Goal: Navigation & Orientation: Find specific page/section

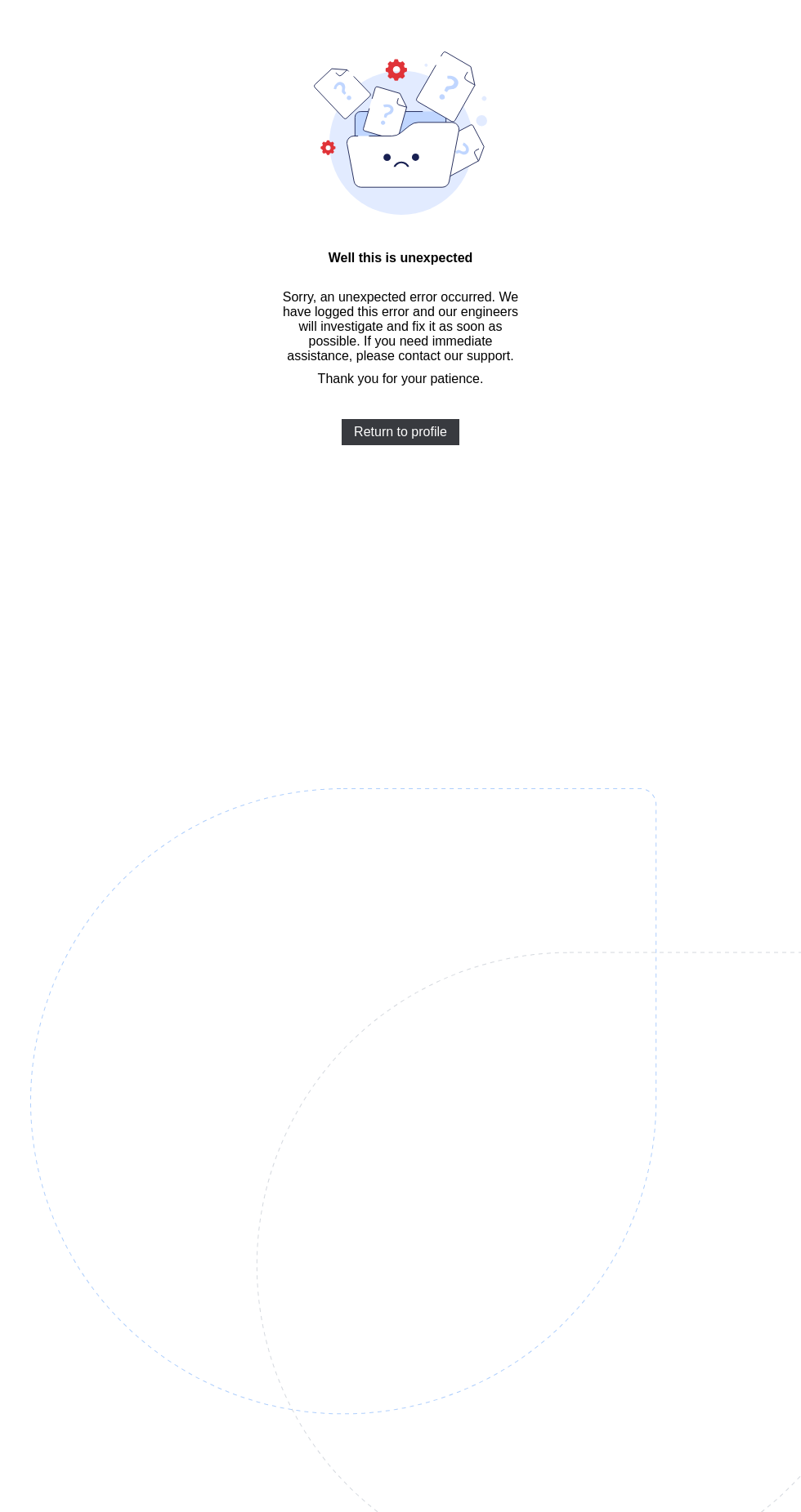
scroll to position [47, 0]
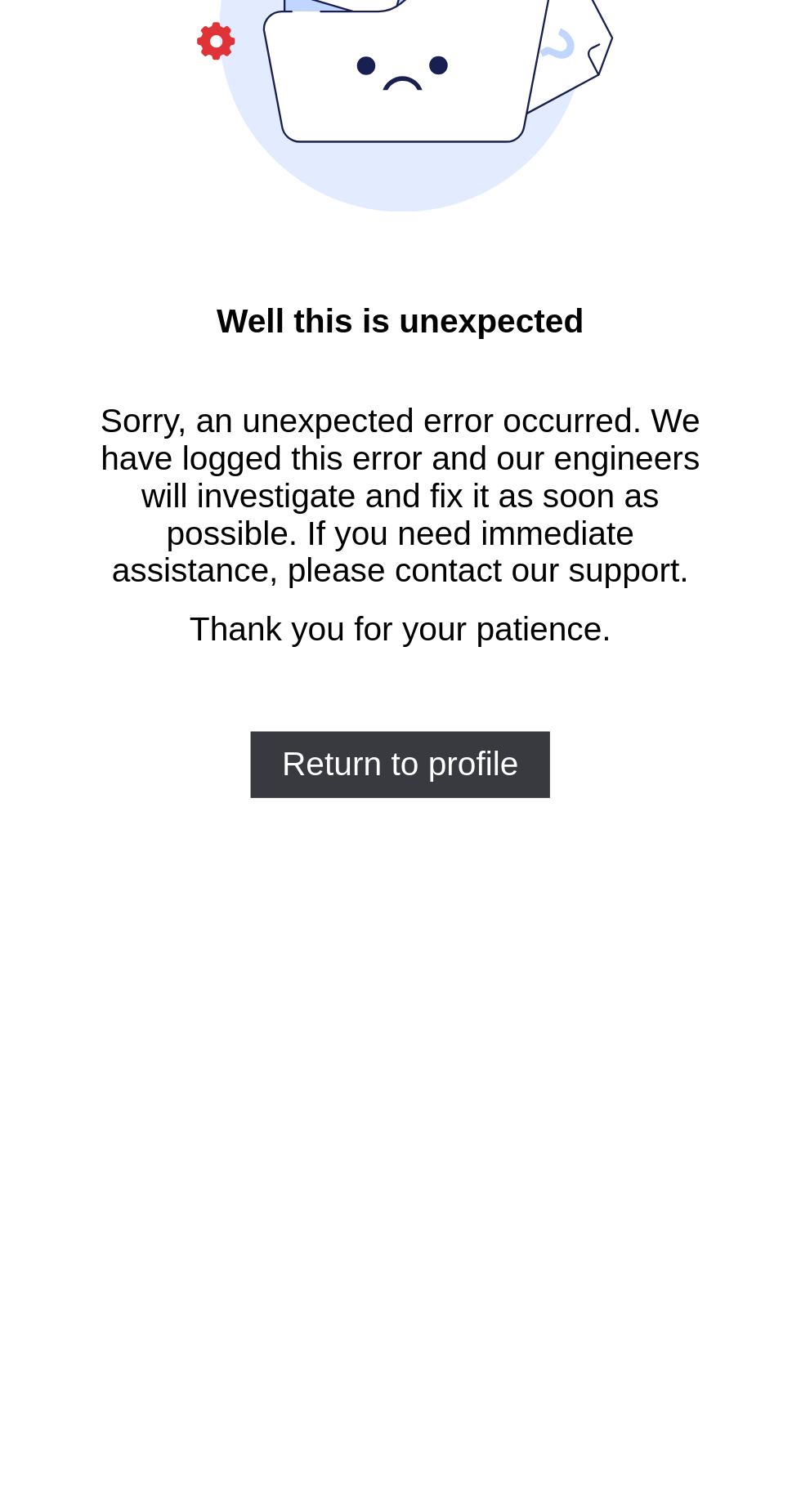
click at [417, 293] on span "Sorry, an unexpected error occurred. We have logged this error and our engineer…" at bounding box center [400, 327] width 240 height 74
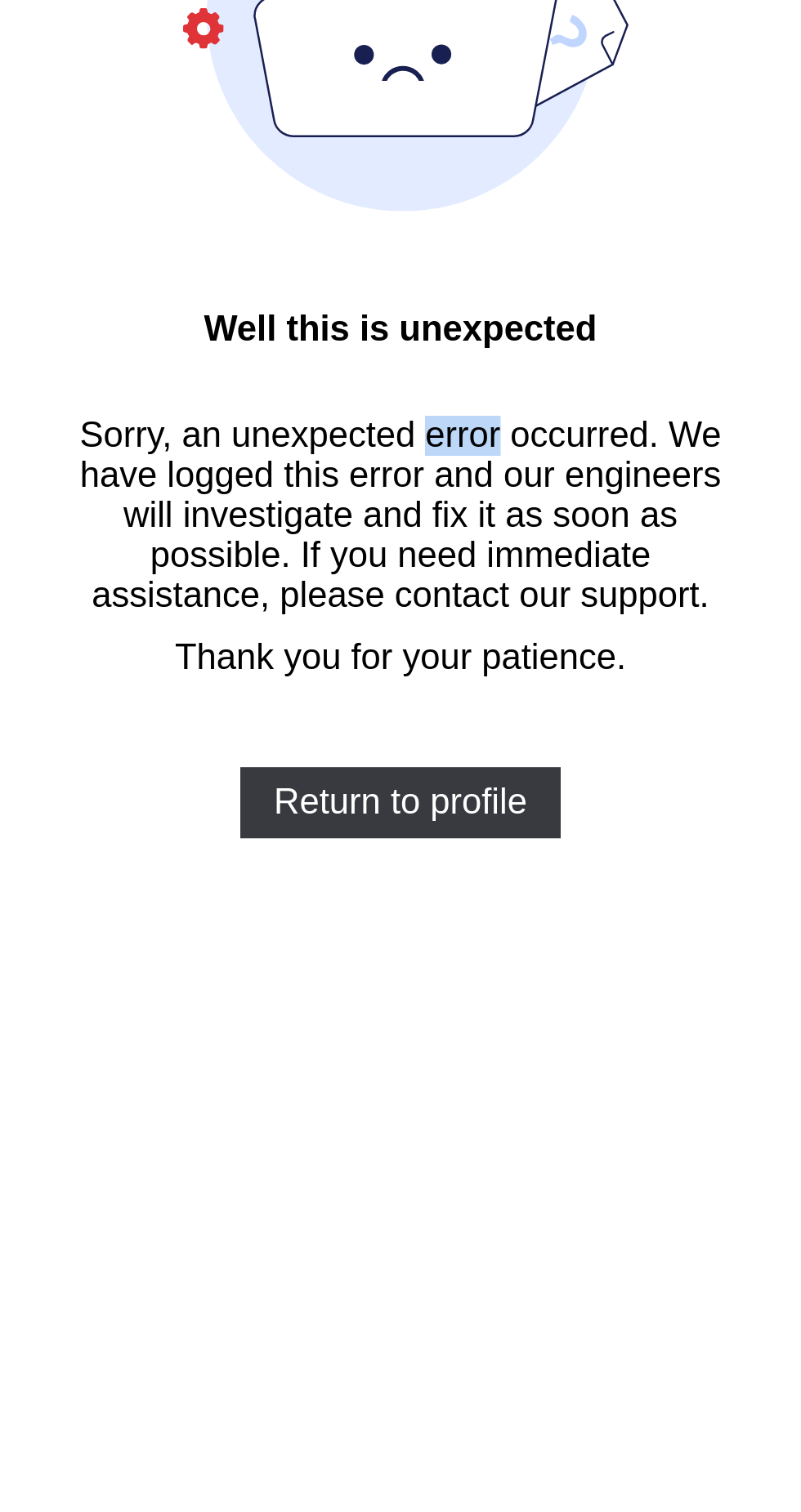
click at [402, 446] on div "Return to profile" at bounding box center [400, 433] width 117 height 26
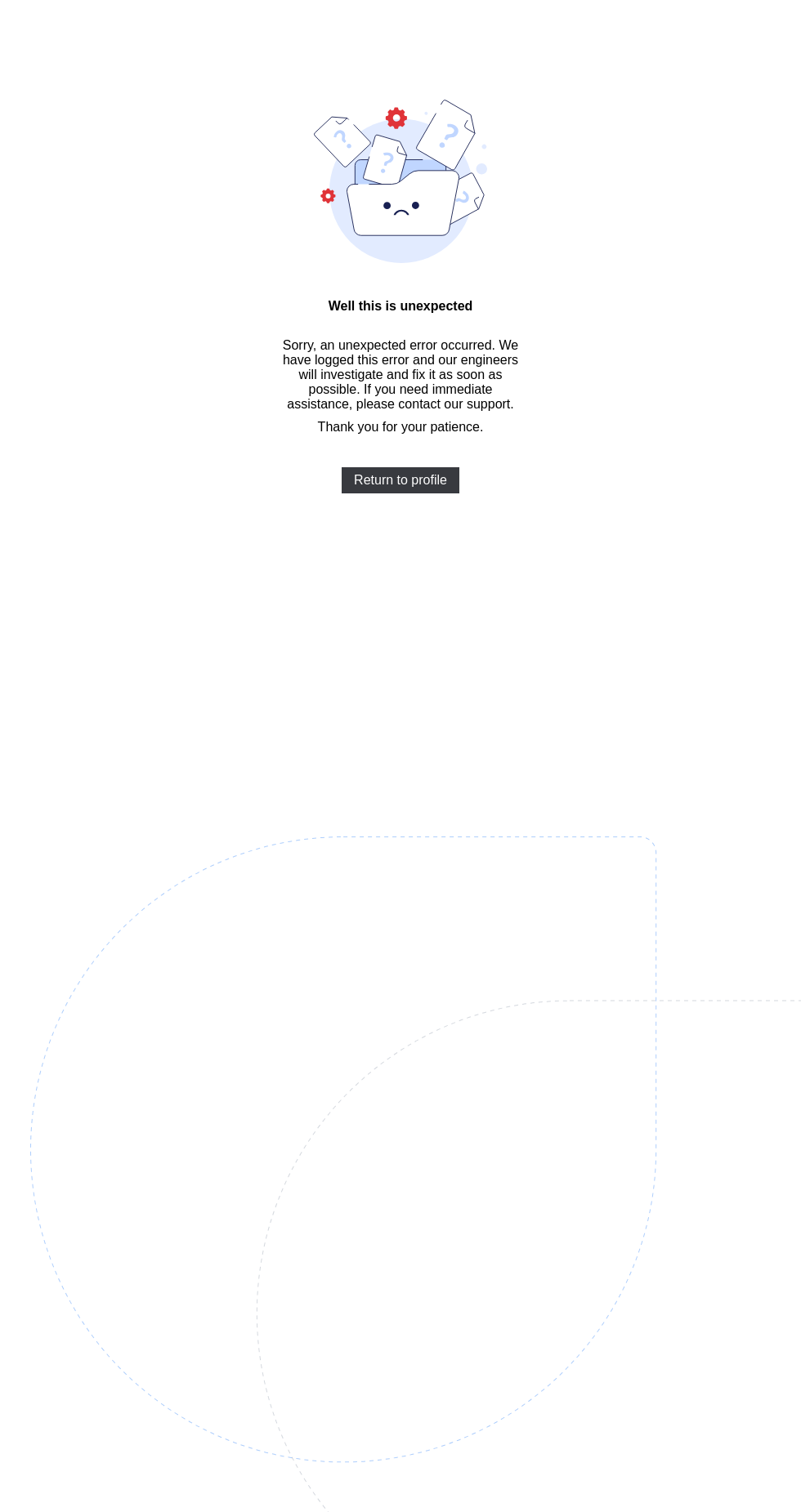
click at [441, 477] on div "Return to profile" at bounding box center [400, 480] width 117 height 26
click at [390, 479] on span "Return to profile" at bounding box center [400, 480] width 93 height 15
